Goal: Task Accomplishment & Management: Manage account settings

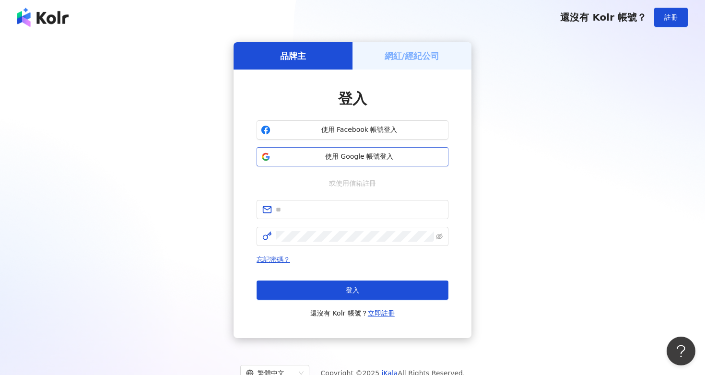
click at [345, 155] on span "使用 Google 帳號登入" at bounding box center [359, 157] width 170 height 10
click at [430, 57] on h5 "網紅/經紀公司" at bounding box center [411, 56] width 55 height 12
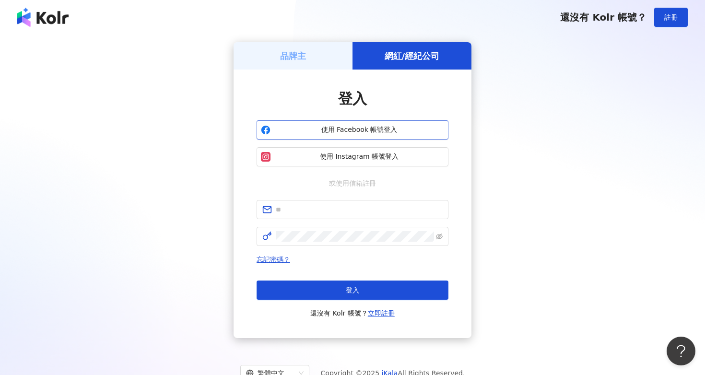
click at [365, 131] on span "使用 Facebook 帳號登入" at bounding box center [359, 130] width 170 height 10
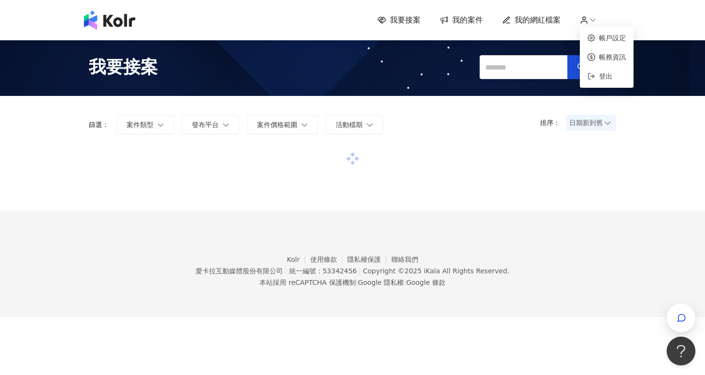
click at [588, 19] on icon at bounding box center [584, 20] width 9 height 9
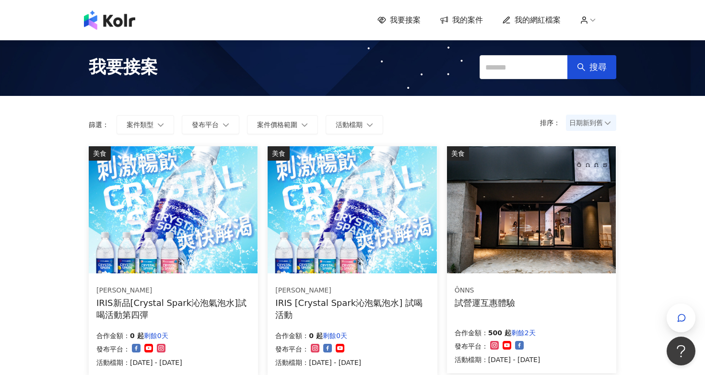
click at [539, 22] on span "我的網紅檔案" at bounding box center [537, 20] width 46 height 11
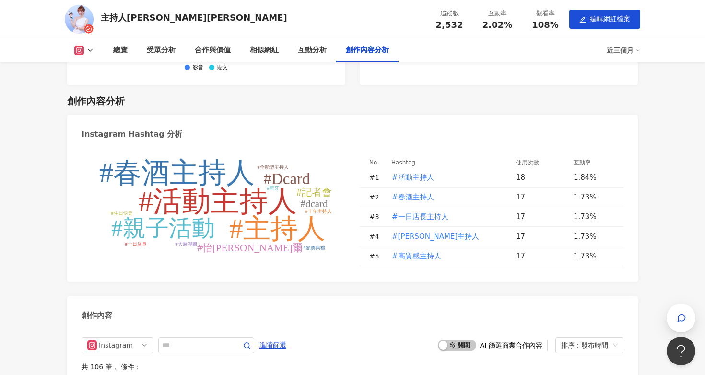
scroll to position [2378, 0]
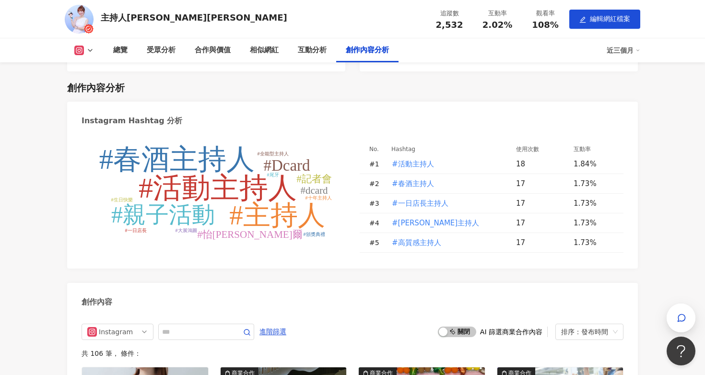
click at [209, 143] on tspan "#春酒主持人" at bounding box center [177, 159] width 156 height 32
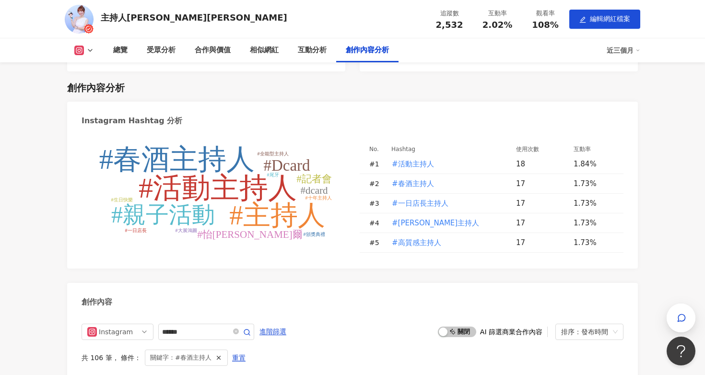
type input "******"
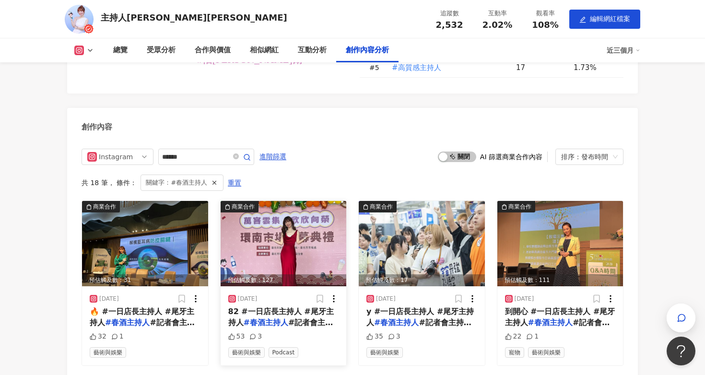
scroll to position [2542, 0]
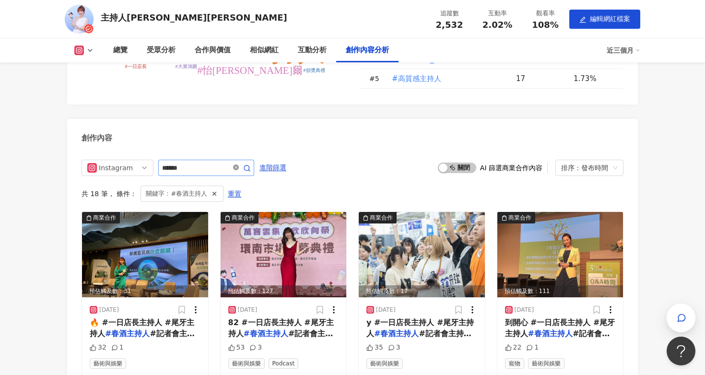
click at [237, 164] on icon "close-circle" at bounding box center [236, 167] width 6 height 6
